Goal: Communication & Community: Answer question/provide support

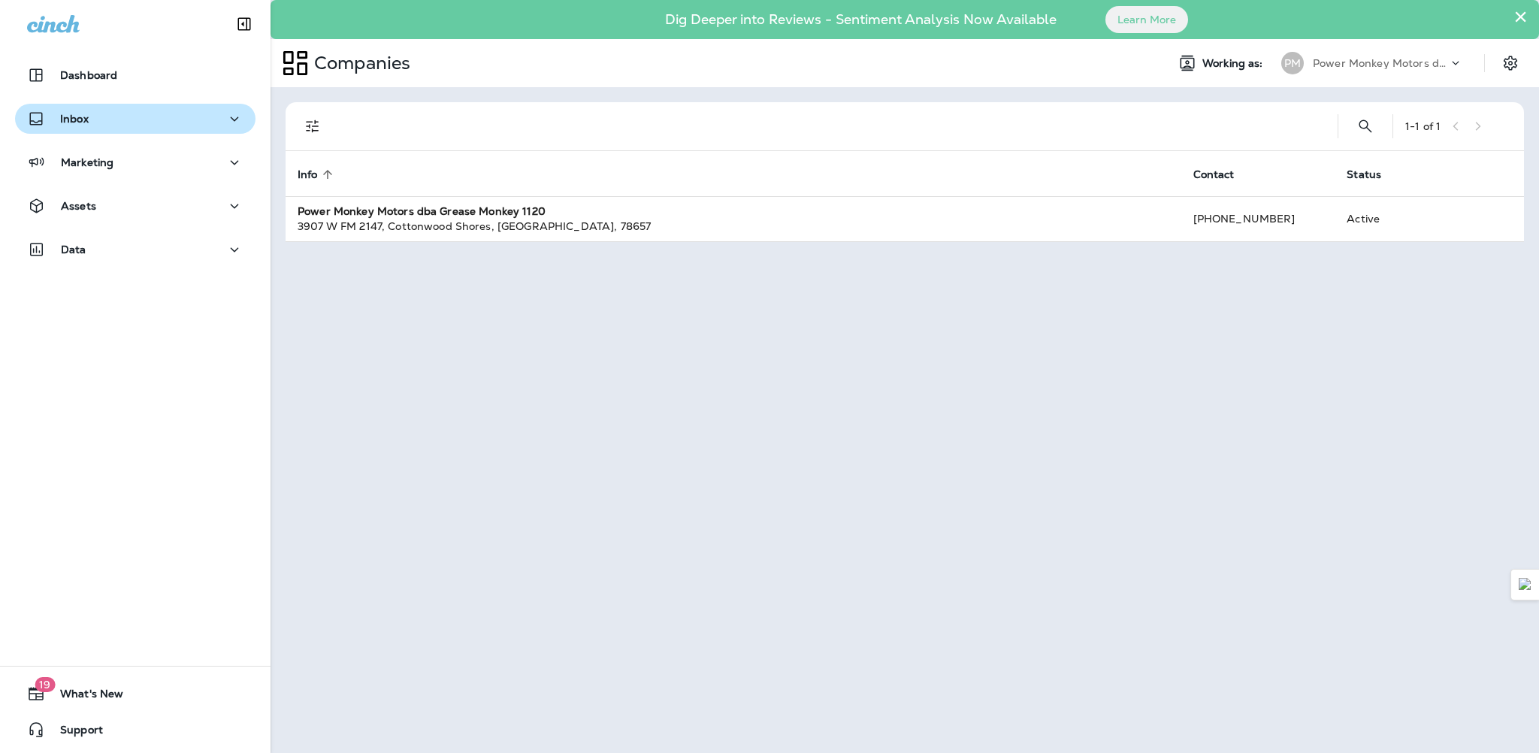
click at [97, 106] on button "Inbox" at bounding box center [135, 119] width 240 height 30
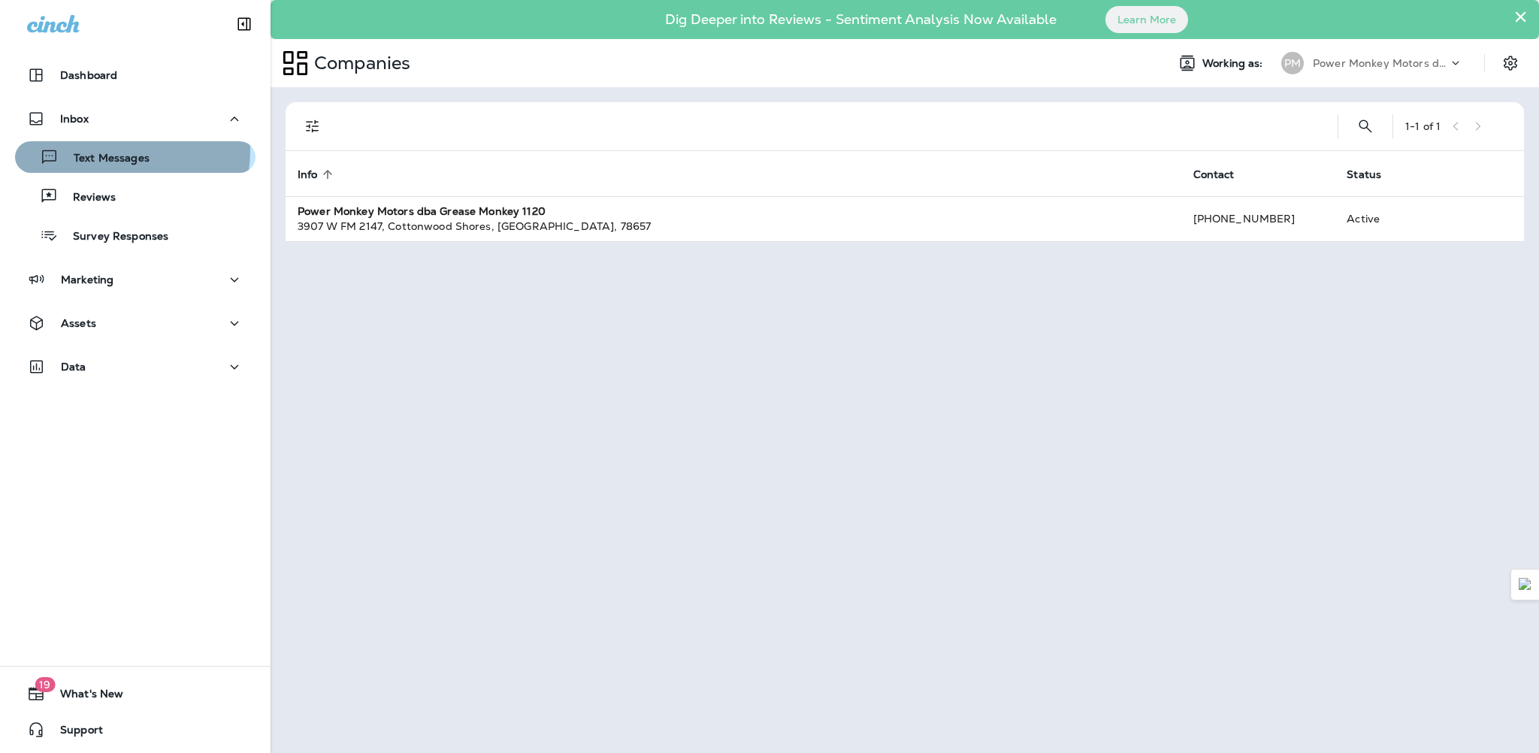
click at [95, 150] on div "Text Messages" at bounding box center [85, 157] width 128 height 23
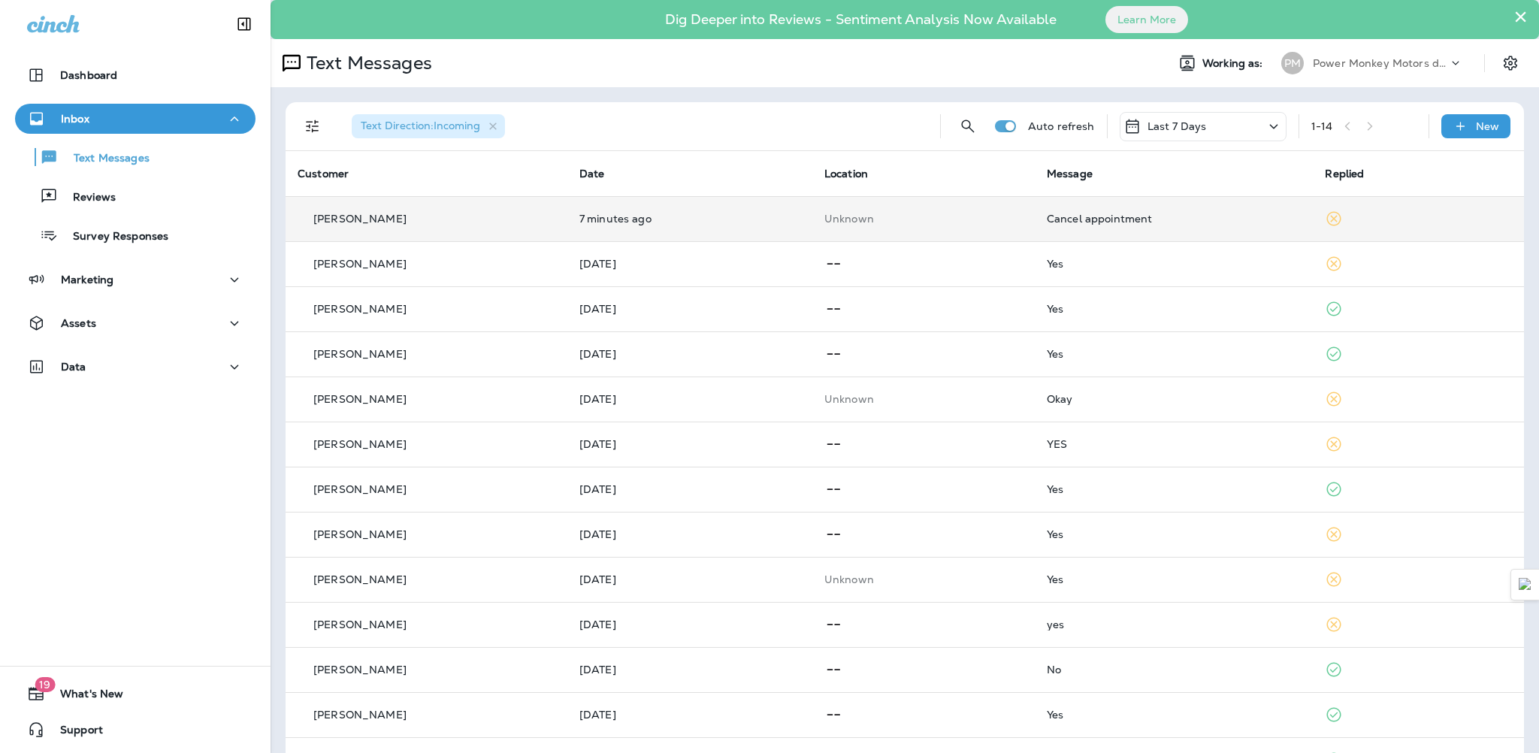
click at [534, 222] on div "[PERSON_NAME]" at bounding box center [427, 219] width 258 height 16
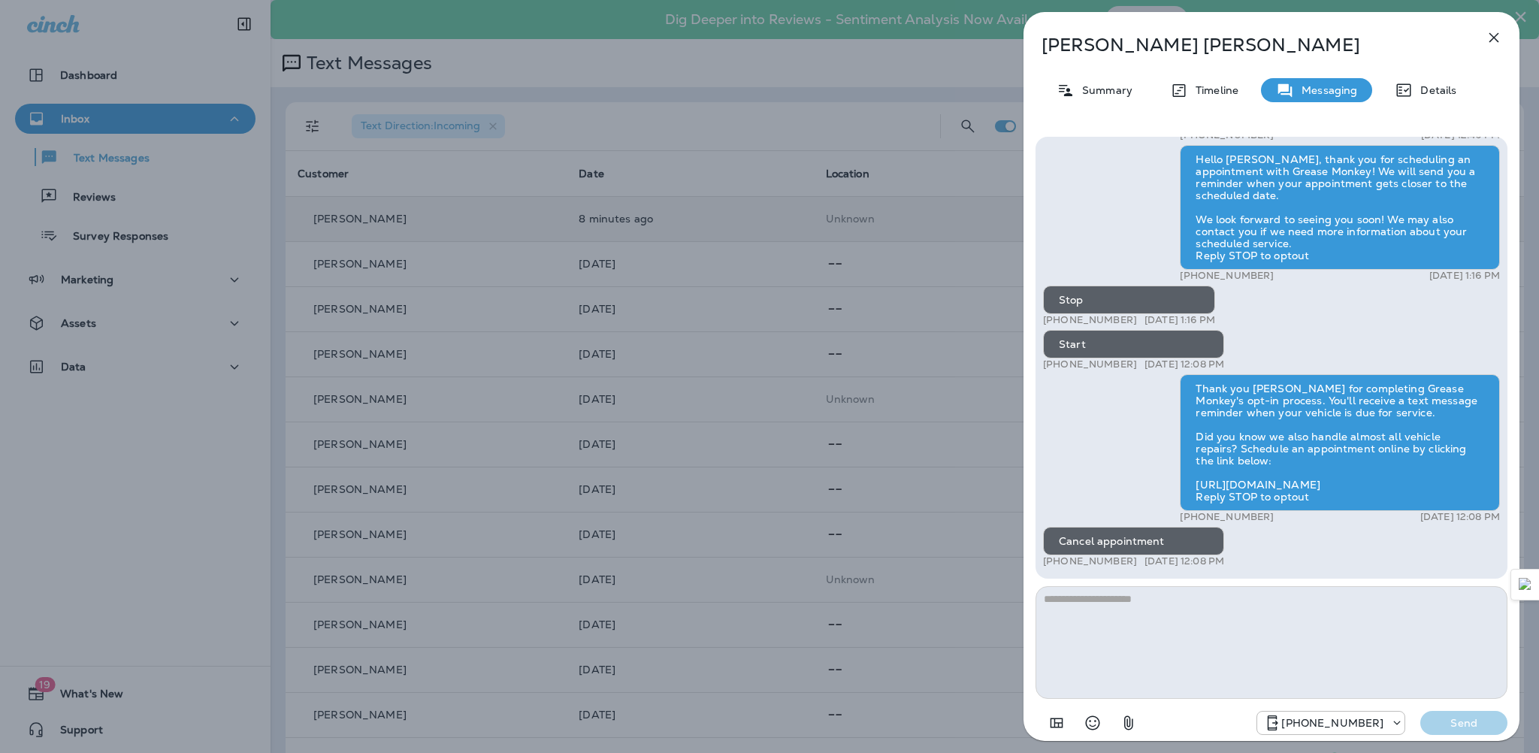
click at [1256, 650] on textarea at bounding box center [1271, 642] width 472 height 113
type textarea "**********"
click at [1440, 712] on button "Send" at bounding box center [1463, 723] width 87 height 24
